Goal: Task Accomplishment & Management: Manage account settings

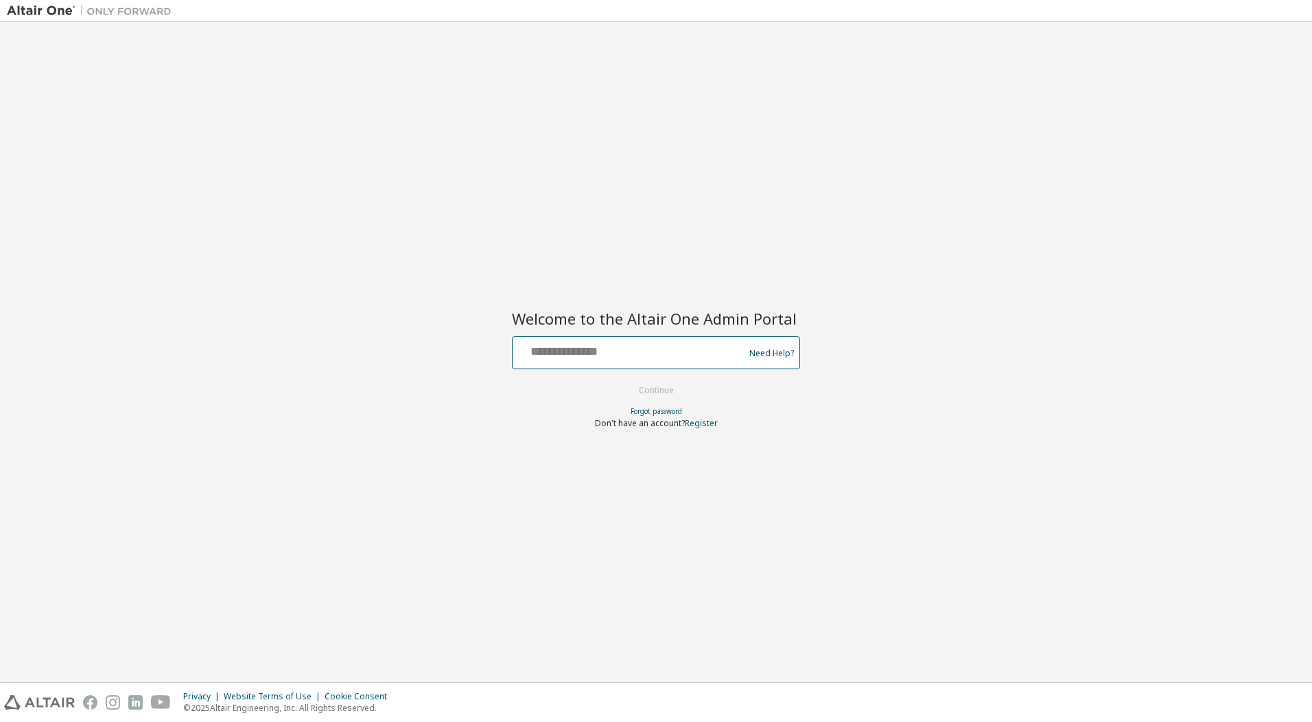
click at [563, 356] on input "text" at bounding box center [630, 350] width 224 height 20
type input "**********"
click at [641, 397] on button "Continue" at bounding box center [656, 390] width 64 height 21
